Goal: Check status: Check status

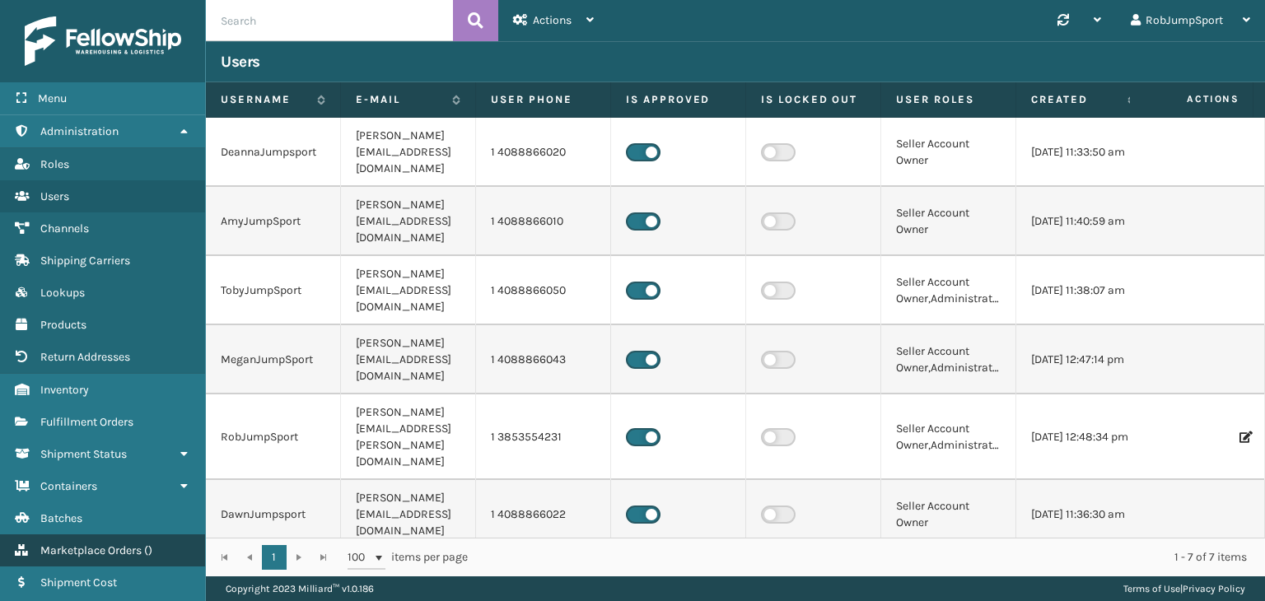
click at [108, 547] on span "Marketplace Orders" at bounding box center [90, 551] width 101 height 14
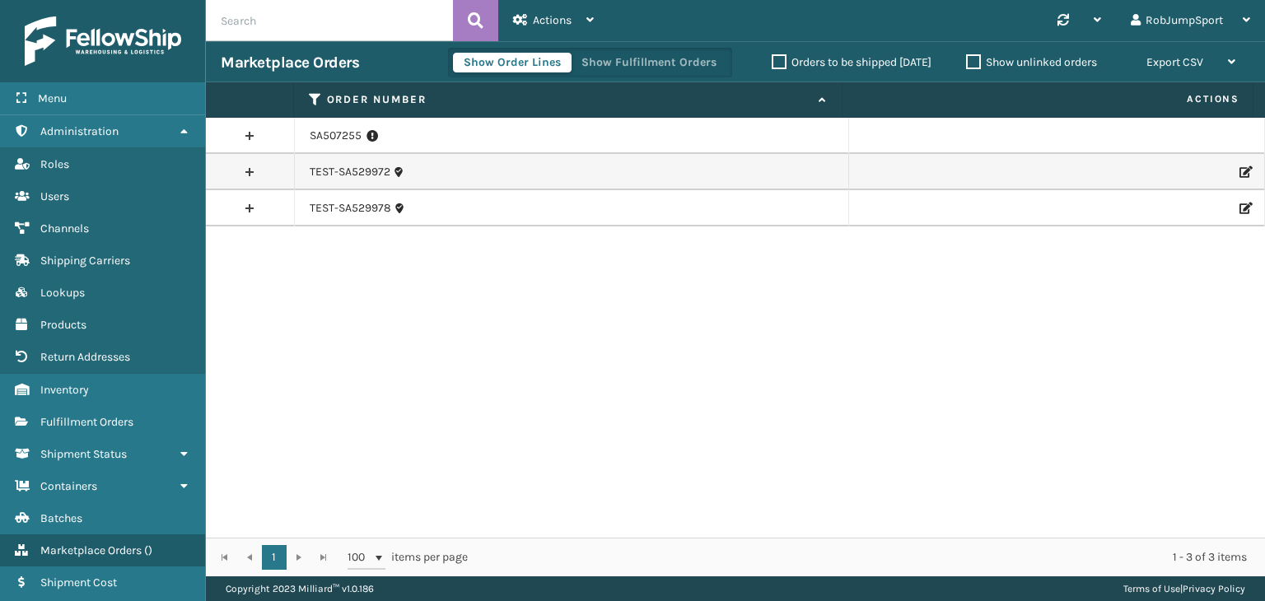
click at [318, 288] on div "SA507255 TEST-SA529972 TEST-SA529978" at bounding box center [735, 328] width 1059 height 420
click at [252, 133] on link at bounding box center [250, 136] width 88 height 26
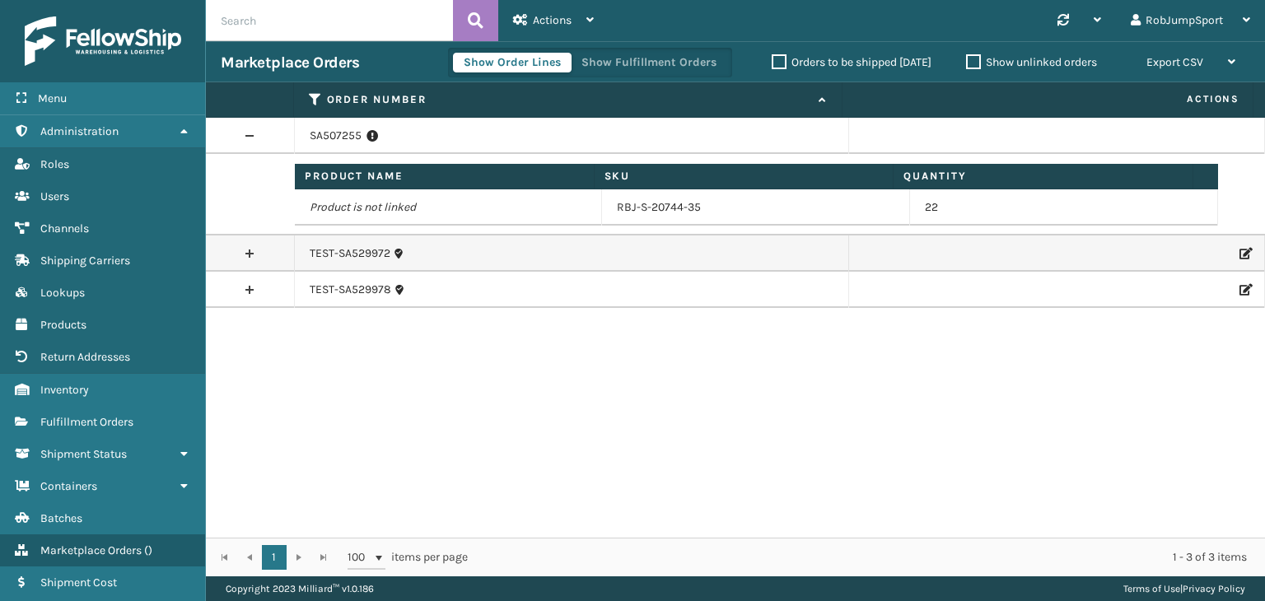
click at [252, 133] on link at bounding box center [250, 136] width 88 height 26
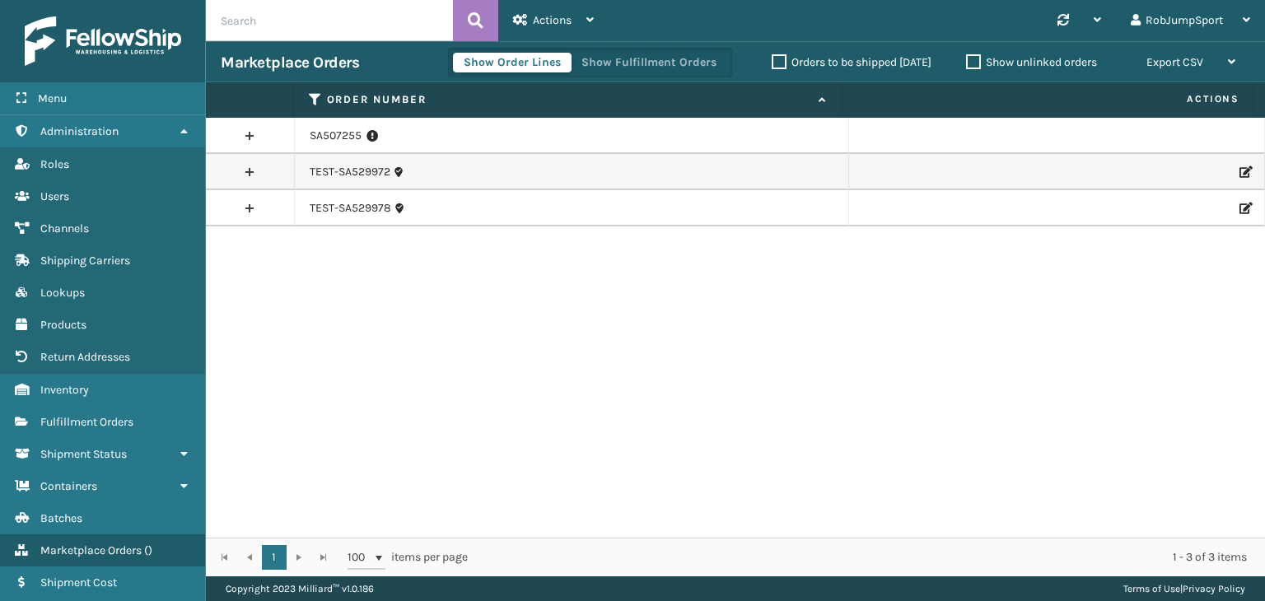
click at [255, 133] on link at bounding box center [250, 136] width 88 height 26
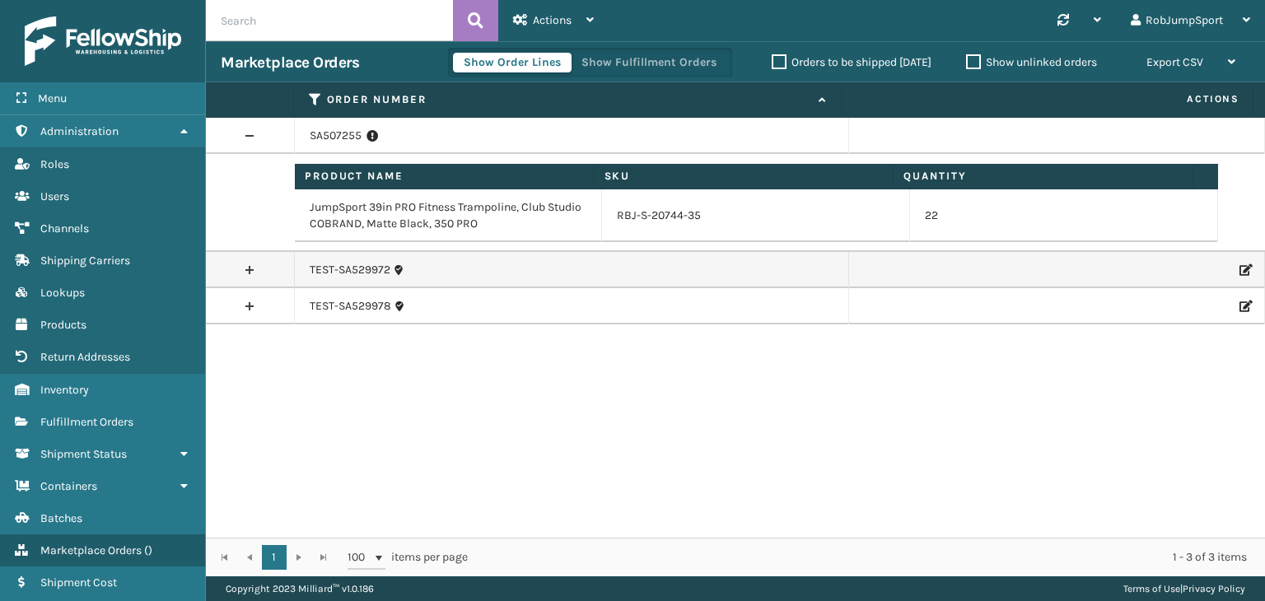
click at [255, 133] on link at bounding box center [250, 136] width 88 height 26
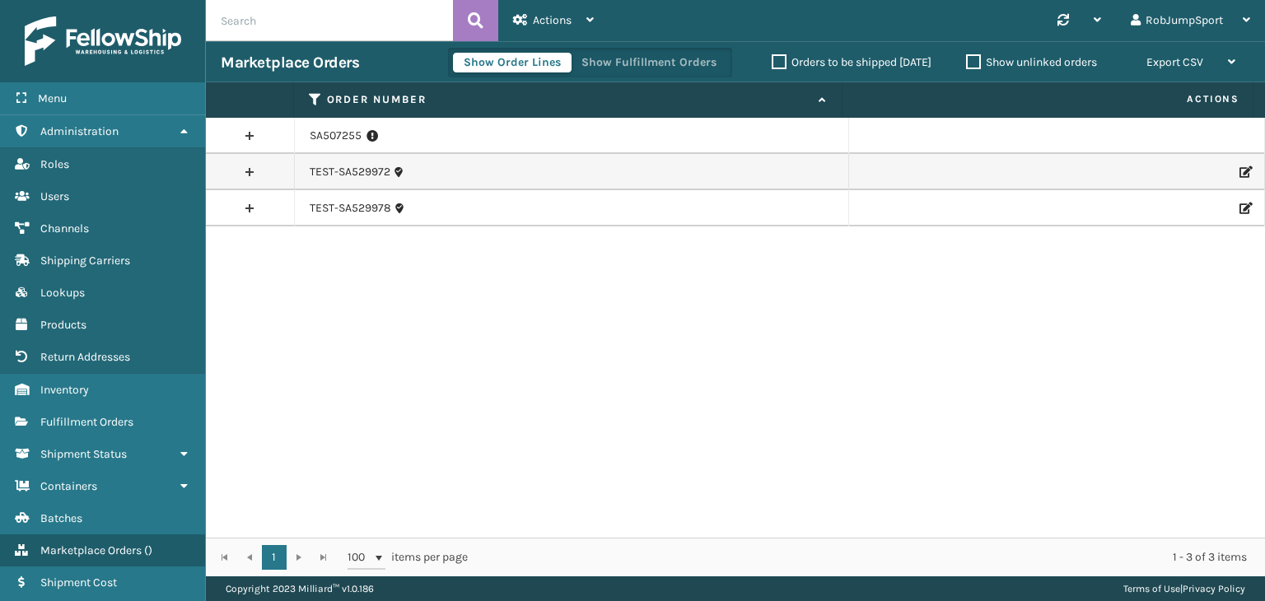
click at [343, 241] on div "SA507255 TEST-SA529972 TEST-SA529978" at bounding box center [735, 328] width 1059 height 420
click at [335, 239] on div "SA507255 TEST-SA529972 TEST-SA529978" at bounding box center [735, 328] width 1059 height 420
click at [356, 243] on div "SA507255 TEST-SA529972 TEST-SA529978" at bounding box center [735, 328] width 1059 height 420
click at [326, 239] on div "SA507255 TEST-SA529972 TEST-SA529978" at bounding box center [735, 328] width 1059 height 420
click at [344, 244] on div "SA507255 TEST-SA529972 TEST-SA529978" at bounding box center [735, 328] width 1059 height 420
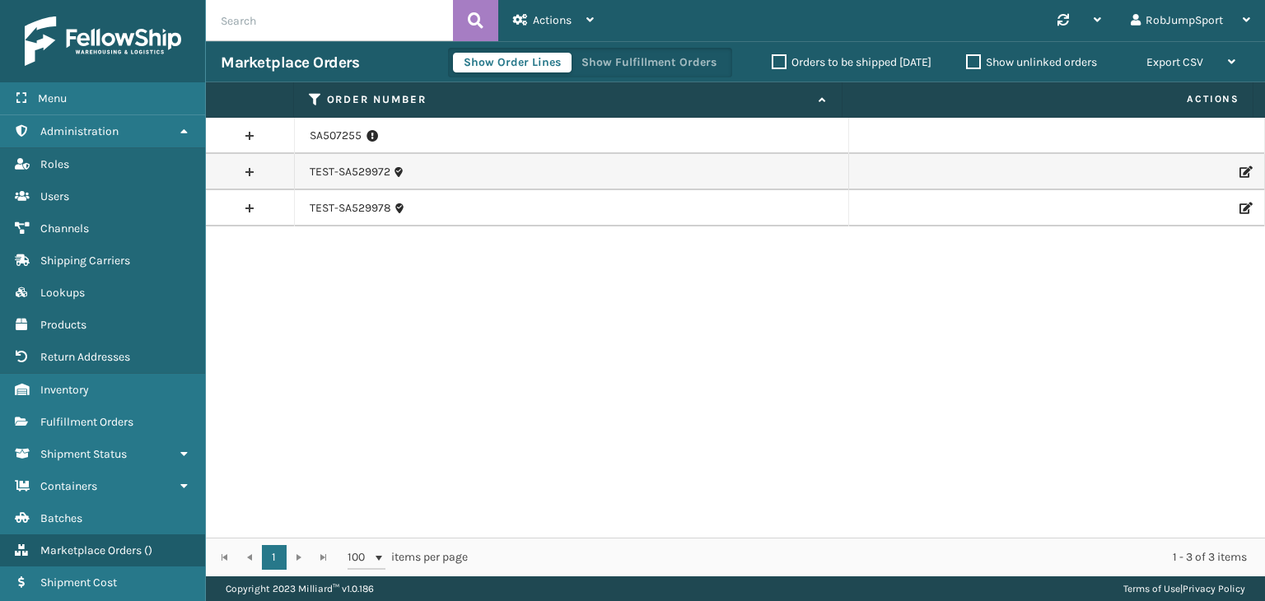
click at [359, 255] on div "SA507255 TEST-SA529972 TEST-SA529978" at bounding box center [735, 328] width 1059 height 420
click at [339, 136] on link "SA507255" at bounding box center [336, 136] width 52 height 16
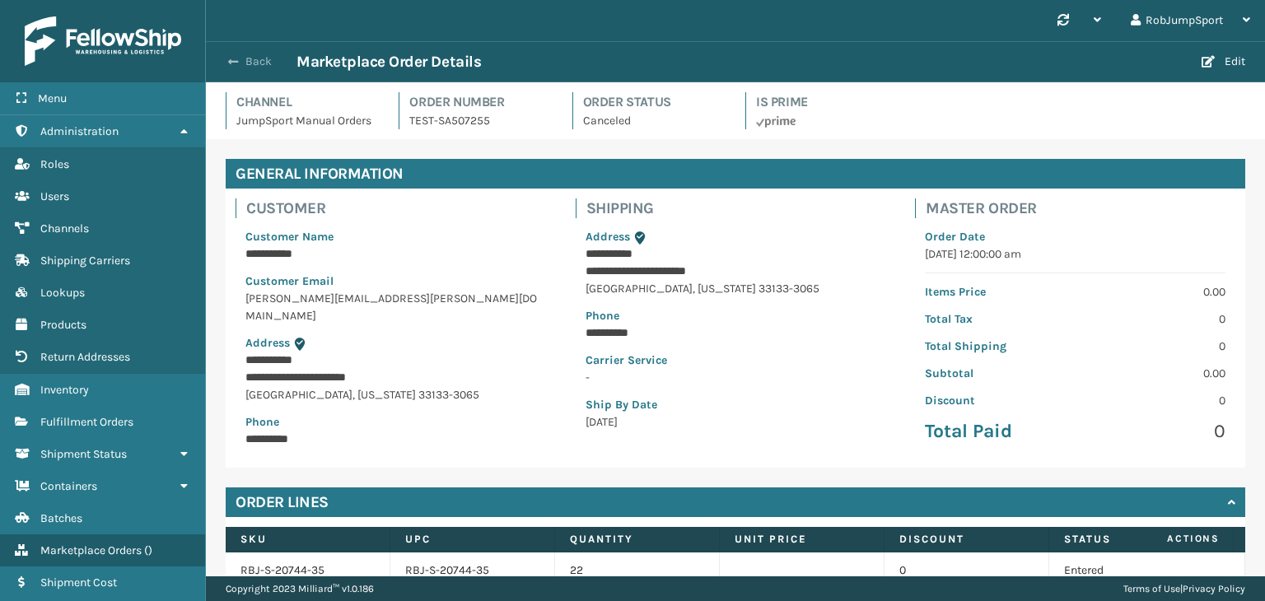
click at [245, 57] on button "Back" at bounding box center [259, 61] width 76 height 15
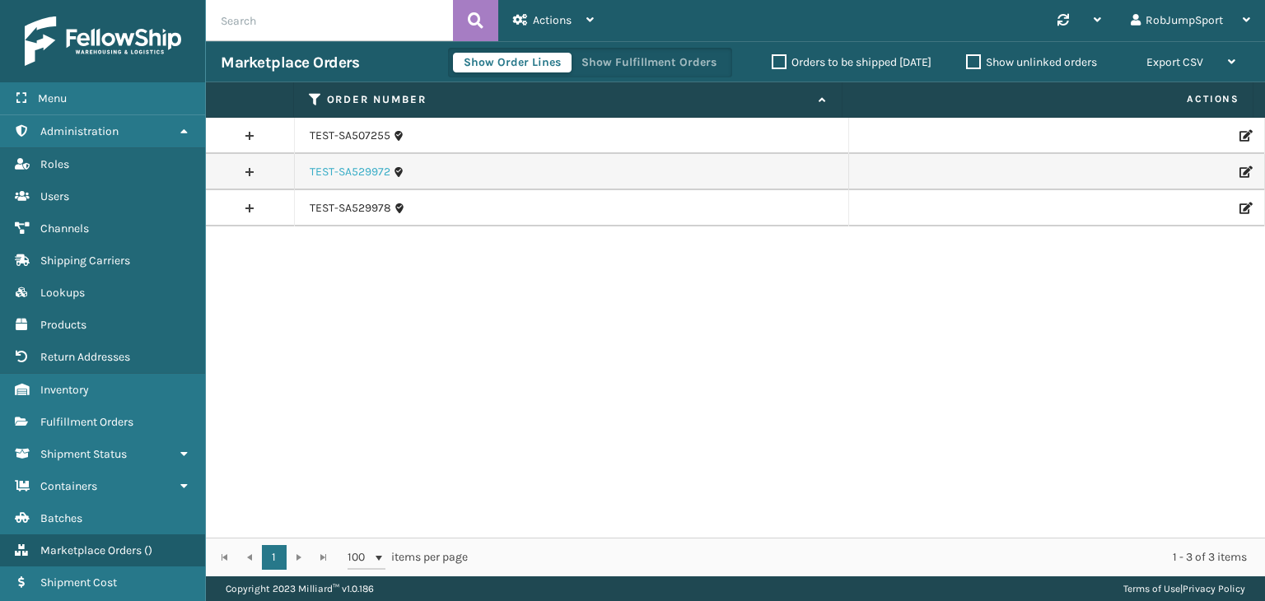
click at [347, 171] on link "TEST-SA529972" at bounding box center [350, 172] width 81 height 16
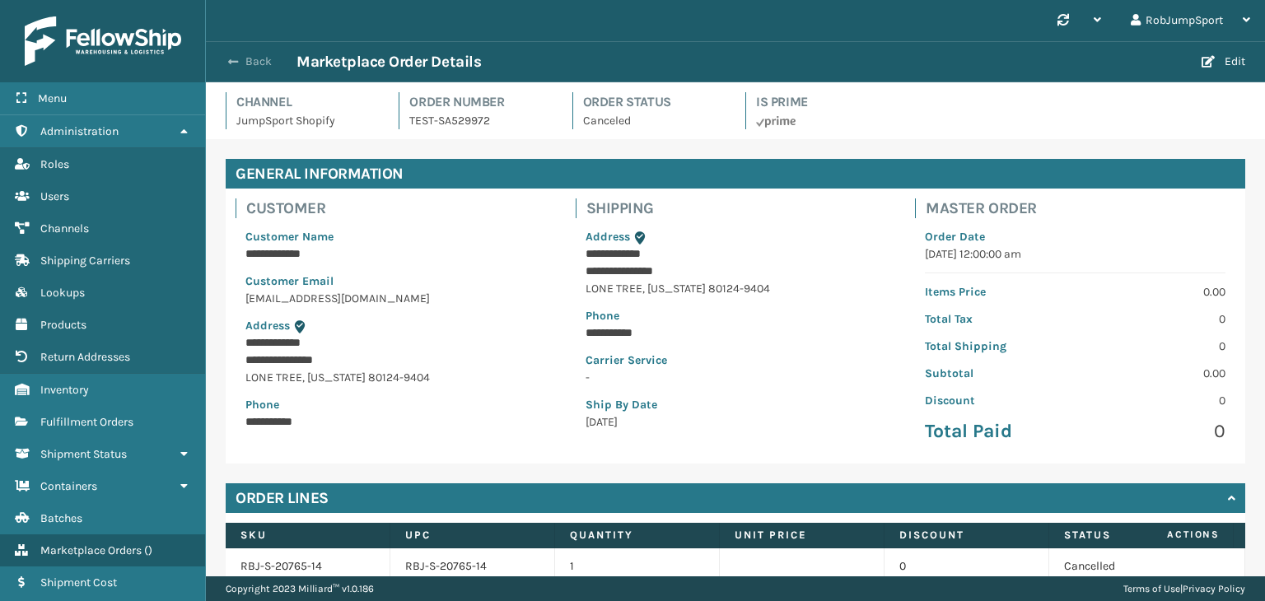
click at [253, 60] on button "Back" at bounding box center [259, 61] width 76 height 15
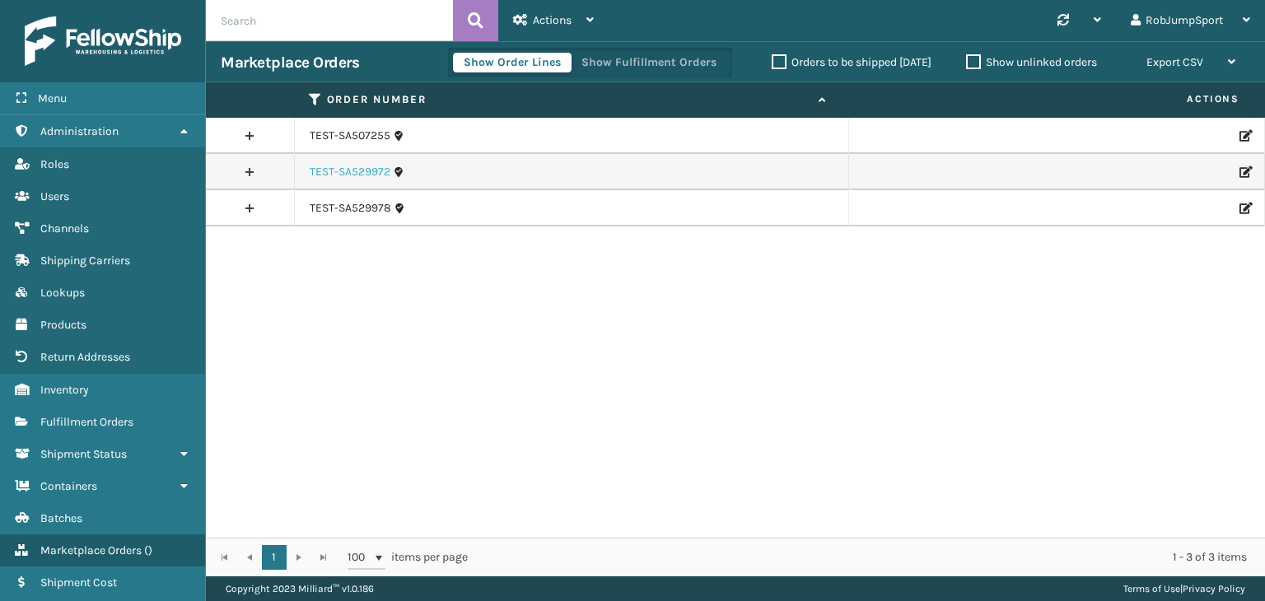
click at [329, 168] on link "TEST-SA529972" at bounding box center [350, 172] width 81 height 16
click at [329, 204] on link "TEST-SA529978" at bounding box center [351, 208] width 82 height 16
